Goal: Information Seeking & Learning: Learn about a topic

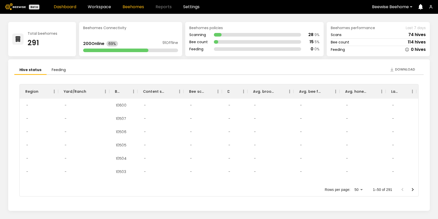
click at [134, 7] on link "Beehomes" at bounding box center [134, 7] width 22 height 4
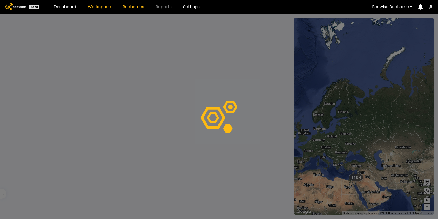
click at [105, 9] on link "Workspace" at bounding box center [99, 7] width 23 height 4
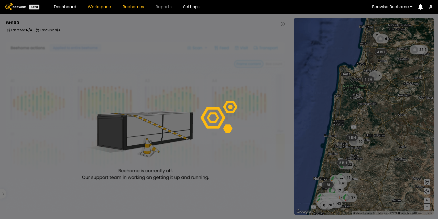
click at [104, 6] on link "Workspace" at bounding box center [99, 7] width 23 height 4
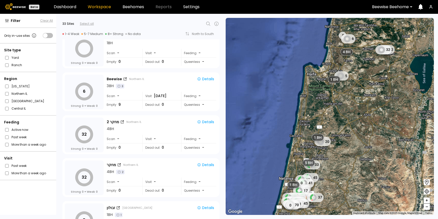
scroll to position [14, 0]
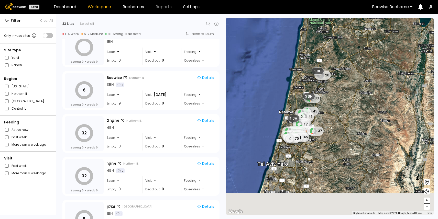
drag, startPoint x: 338, startPoint y: 185, endPoint x: 338, endPoint y: 114, distance: 70.7
click at [338, 114] on div "0 6 32 32 5 20 33 45 37 41 0 46 46 17 36 50 46 37 39 46 44 42 38 45 40 32 52 45…" at bounding box center [330, 116] width 208 height 197
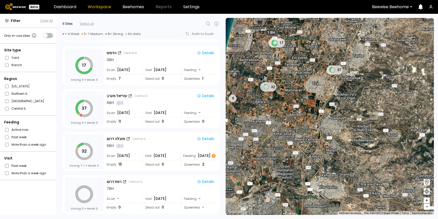
scroll to position [82, 0]
click at [152, 104] on div "6 BH 1" at bounding box center [162, 102] width 110 height 5
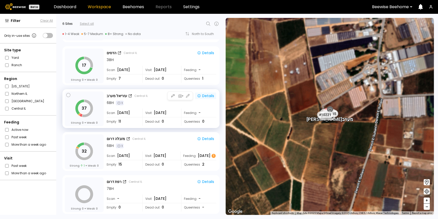
click at [212, 96] on div "Details" at bounding box center [205, 96] width 17 height 5
click at [205, 51] on div "Details" at bounding box center [205, 53] width 17 height 5
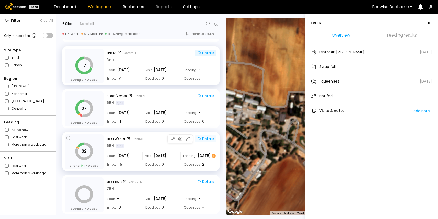
click at [206, 137] on div "Details" at bounding box center [205, 139] width 17 height 5
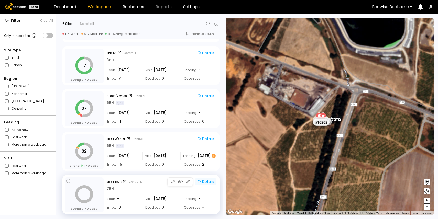
scroll to position [0, 0]
click at [215, 181] on button "Details" at bounding box center [205, 182] width 21 height 7
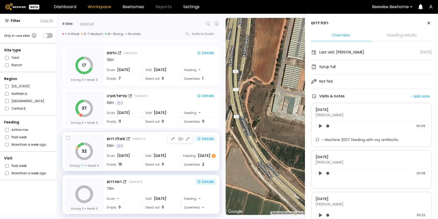
click at [210, 138] on div "Details" at bounding box center [205, 139] width 17 height 5
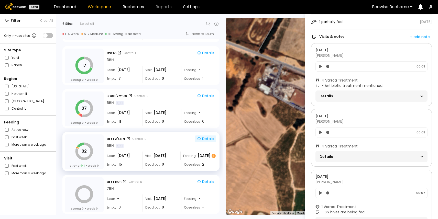
scroll to position [76, 0]
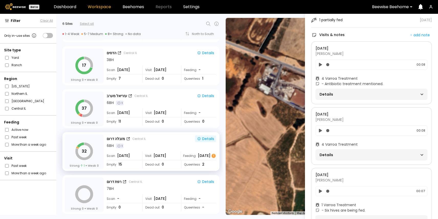
click at [331, 155] on span "Details" at bounding box center [346, 155] width 52 height 7
click at [331, 95] on span "Details" at bounding box center [346, 94] width 52 height 7
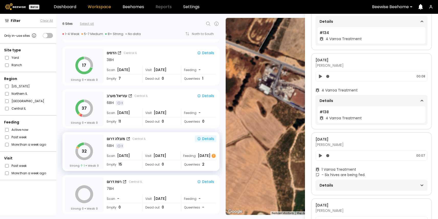
scroll to position [157, 0]
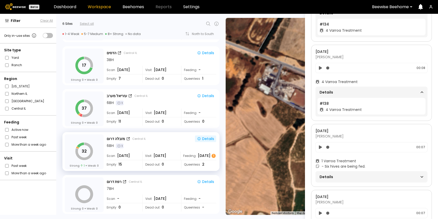
click at [332, 175] on span "Details" at bounding box center [346, 177] width 52 height 7
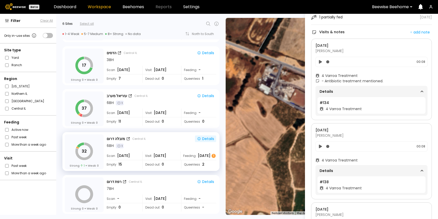
scroll to position [0, 0]
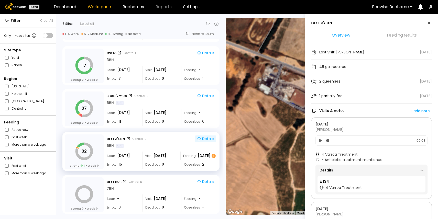
click at [320, 141] on icon at bounding box center [320, 141] width 3 height 4
click at [322, 141] on icon at bounding box center [320, 140] width 3 height 3
click at [321, 141] on icon at bounding box center [320, 141] width 3 height 4
click at [321, 141] on icon at bounding box center [320, 140] width 3 height 3
click at [321, 141] on icon at bounding box center [320, 141] width 3 height 4
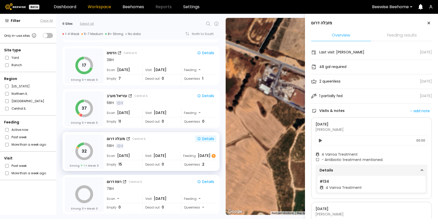
click at [321, 140] on icon at bounding box center [320, 141] width 3 height 4
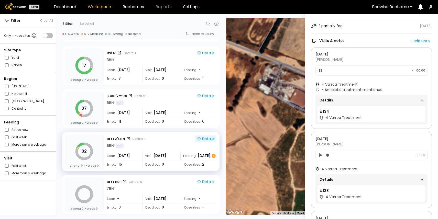
scroll to position [68, 0]
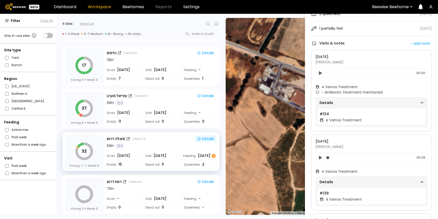
drag, startPoint x: 321, startPoint y: 113, endPoint x: 328, endPoint y: 113, distance: 6.4
click at [327, 113] on span "# 134" at bounding box center [324, 114] width 9 height 5
click at [321, 73] on icon at bounding box center [320, 73] width 3 height 4
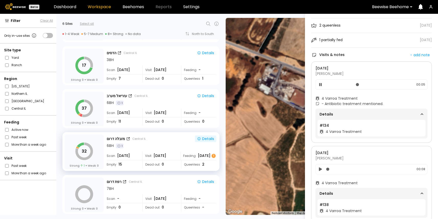
scroll to position [56, 0]
drag, startPoint x: 325, startPoint y: 99, endPoint x: 354, endPoint y: 99, distance: 28.7
click at [354, 99] on span "4 Varroa Treatment" at bounding box center [340, 98] width 36 height 5
click at [328, 104] on span "- Antibiotic treatment mentioned." at bounding box center [353, 104] width 62 height 5
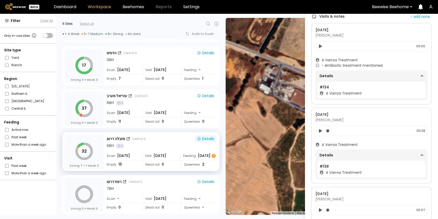
scroll to position [101, 0]
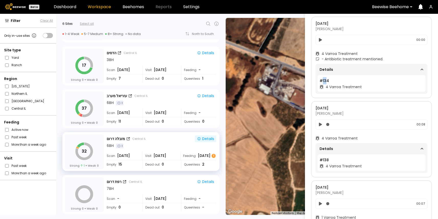
drag, startPoint x: 322, startPoint y: 80, endPoint x: 327, endPoint y: 80, distance: 4.6
click at [327, 80] on span "# 134" at bounding box center [324, 80] width 9 height 5
drag, startPoint x: 326, startPoint y: 61, endPoint x: 382, endPoint y: 61, distance: 55.3
click at [382, 61] on span "- Antibiotic treatment mentioned." at bounding box center [353, 59] width 62 height 5
click at [321, 123] on icon at bounding box center [320, 125] width 5 height 6
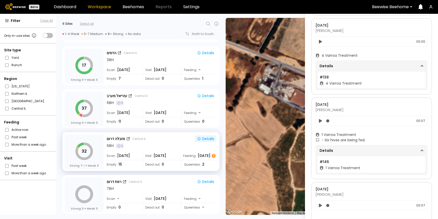
scroll to position [193, 0]
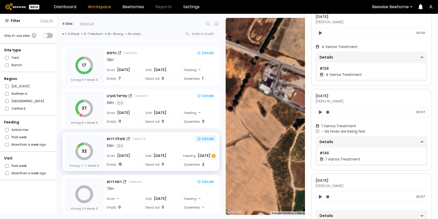
click at [321, 114] on icon at bounding box center [320, 112] width 5 height 6
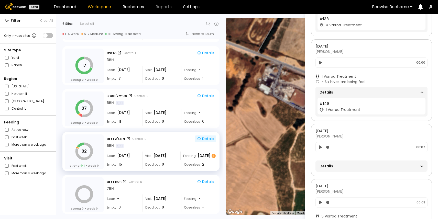
scroll to position [254, 0]
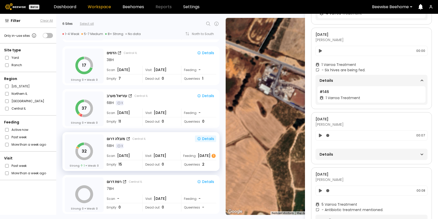
click at [320, 136] on icon at bounding box center [320, 136] width 3 height 4
click at [330, 156] on span "Details" at bounding box center [346, 154] width 52 height 7
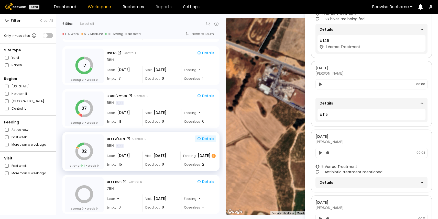
scroll to position [334, 0]
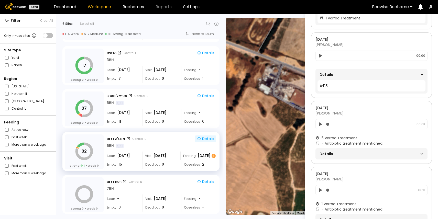
click at [320, 124] on icon at bounding box center [320, 124] width 3 height 4
click at [331, 157] on span "Details" at bounding box center [346, 154] width 52 height 7
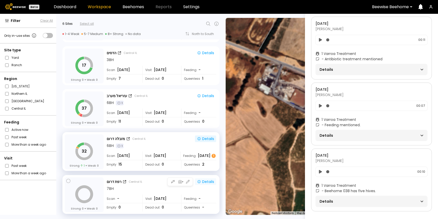
scroll to position [0, 0]
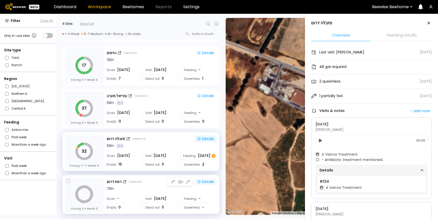
click at [206, 182] on div "Details" at bounding box center [205, 182] width 17 height 5
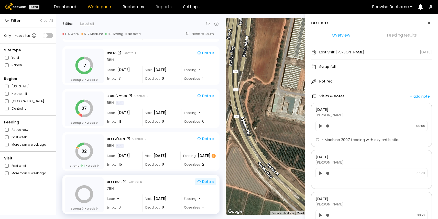
click at [319, 125] on icon at bounding box center [320, 126] width 5 height 6
click at [320, 174] on icon at bounding box center [320, 174] width 3 height 4
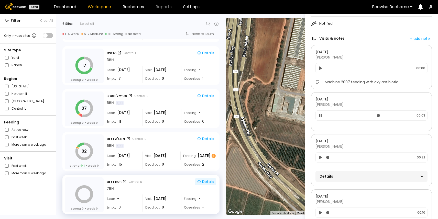
scroll to position [61, 0]
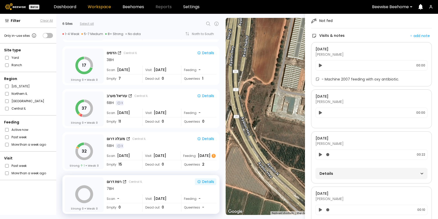
click at [322, 121] on div "[DATE] [PERSON_NAME] 00:00" at bounding box center [371, 109] width 121 height 39
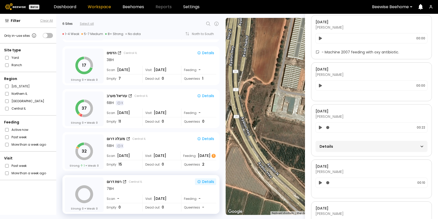
scroll to position [94, 0]
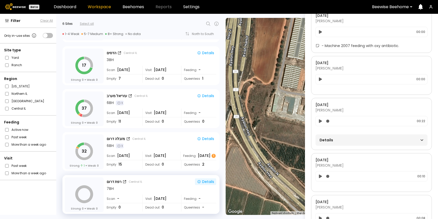
click at [336, 141] on span "Details" at bounding box center [346, 140] width 52 height 7
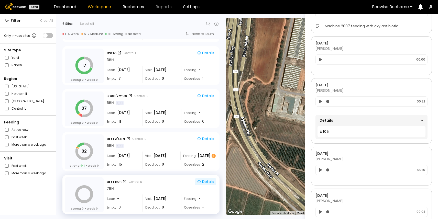
scroll to position [121, 0]
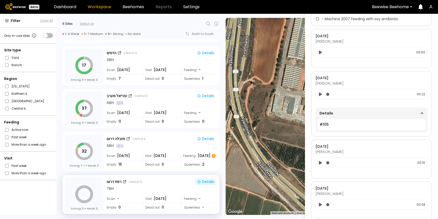
click at [320, 96] on icon at bounding box center [320, 94] width 5 height 6
click at [321, 93] on icon at bounding box center [320, 94] width 3 height 3
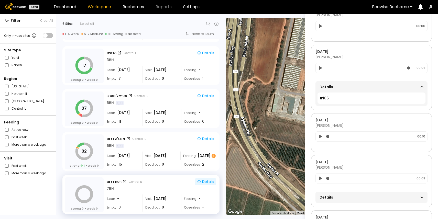
scroll to position [162, 0]
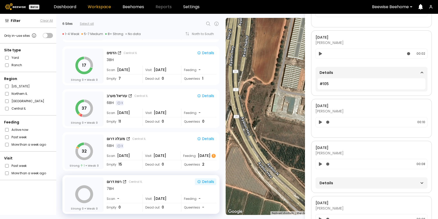
click at [321, 122] on icon at bounding box center [320, 122] width 3 height 4
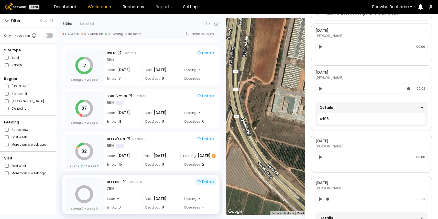
scroll to position [0, 0]
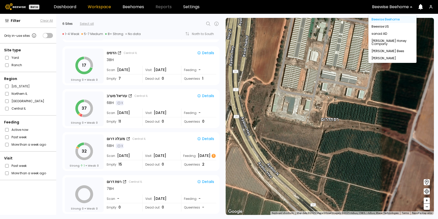
click at [379, 6] on div at bounding box center [390, 7] width 37 height 5
click at [379, 42] on div "[PERSON_NAME] Honey Company" at bounding box center [393, 42] width 42 height 6
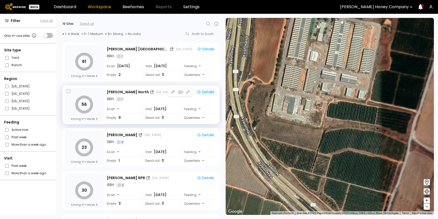
click at [207, 93] on div "Details" at bounding box center [205, 92] width 17 height 5
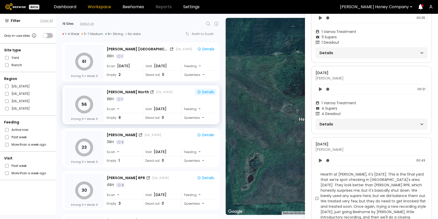
scroll to position [789, 0]
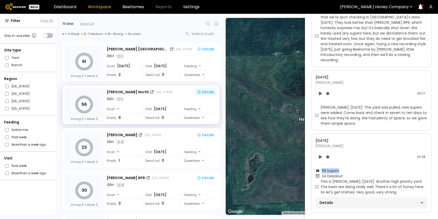
drag, startPoint x: 322, startPoint y: 166, endPoint x: 343, endPoint y: 166, distance: 20.7
click at [342, 168] on div "118 Supers" at bounding box center [372, 170] width 112 height 5
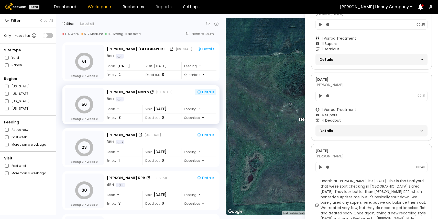
scroll to position [617, 0]
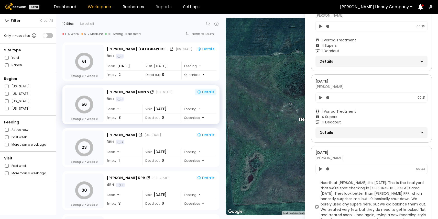
click at [330, 132] on span "Details" at bounding box center [346, 132] width 52 height 7
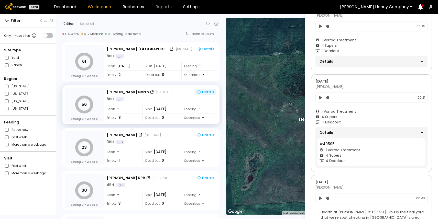
scroll to position [611, 0]
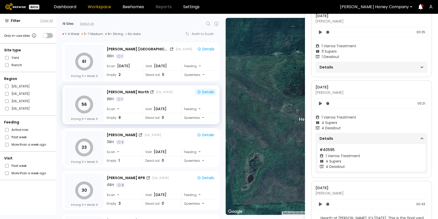
click at [328, 117] on span "1 Varroa Treatment" at bounding box center [339, 117] width 35 height 5
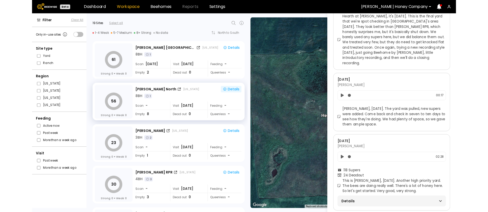
scroll to position [818, 0]
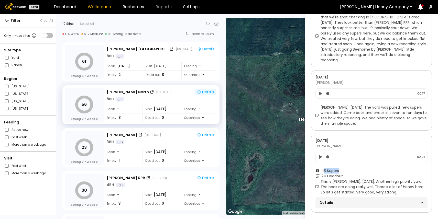
drag, startPoint x: 324, startPoint y: 166, endPoint x: 341, endPoint y: 166, distance: 16.9
click at [341, 168] on div "118 Supers" at bounding box center [372, 170] width 112 height 5
click at [323, 174] on span "24 Deadout" at bounding box center [332, 176] width 21 height 5
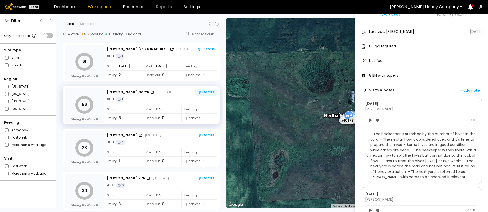
scroll to position [23, 0]
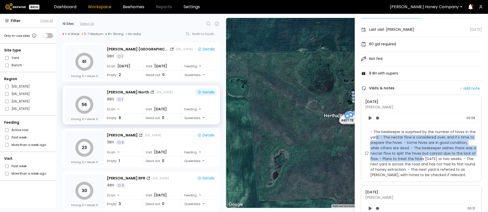
drag, startPoint x: 377, startPoint y: 136, endPoint x: 421, endPoint y: 160, distance: 50.3
click at [421, 160] on span "- The beekeeper is surprised by the number of hives in the yard. - The nectar f…" at bounding box center [423, 153] width 107 height 48
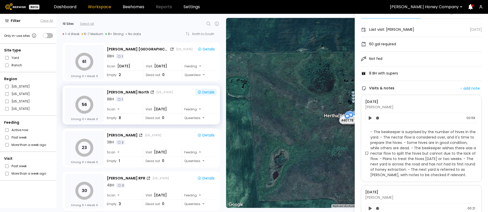
click at [420, 160] on span "- The beekeeper is surprised by the number of hives in the yard. - The nectar f…" at bounding box center [423, 153] width 107 height 48
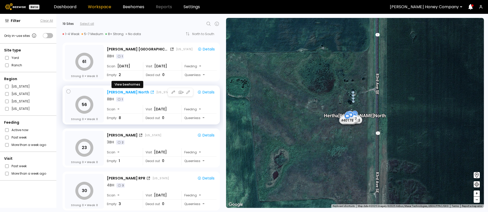
scroll to position [0, 0]
click at [131, 93] on div "[PERSON_NAME] North" at bounding box center [128, 92] width 42 height 5
click at [438, 7] on div at bounding box center [423, 7] width 69 height 5
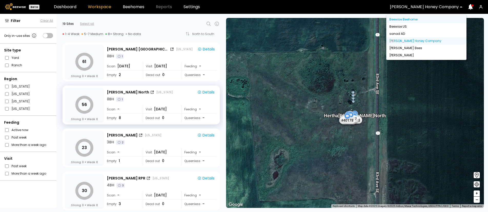
click at [414, 20] on div "Beewise Beehome" at bounding box center [426, 19] width 74 height 3
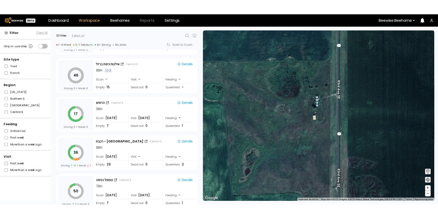
scroll to position [511, 0]
